Goal: Task Accomplishment & Management: Use online tool/utility

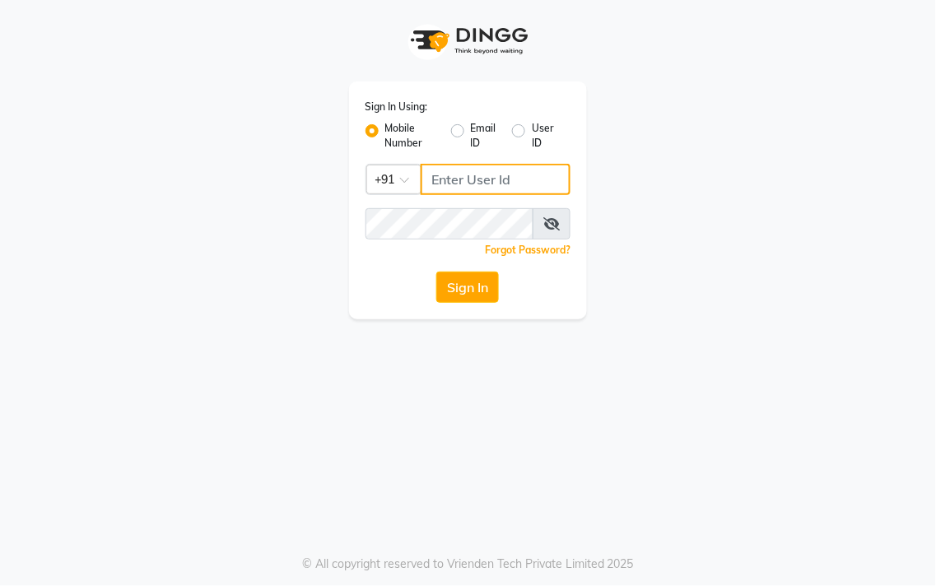
click at [488, 173] on input "Username" at bounding box center [496, 179] width 151 height 31
type input "8428442844"
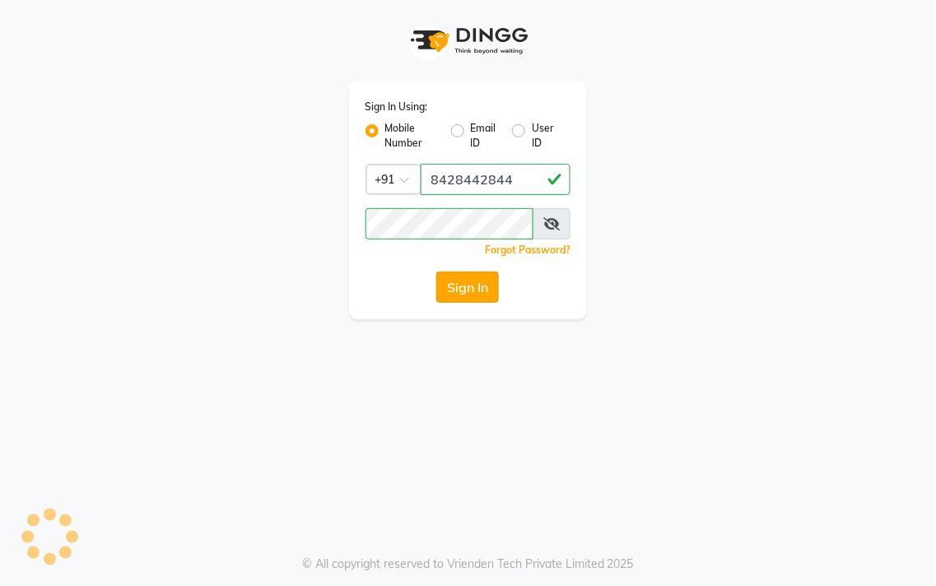
click at [477, 286] on button "Sign In" at bounding box center [467, 287] width 63 height 31
